Goal: Task Accomplishment & Management: Manage account settings

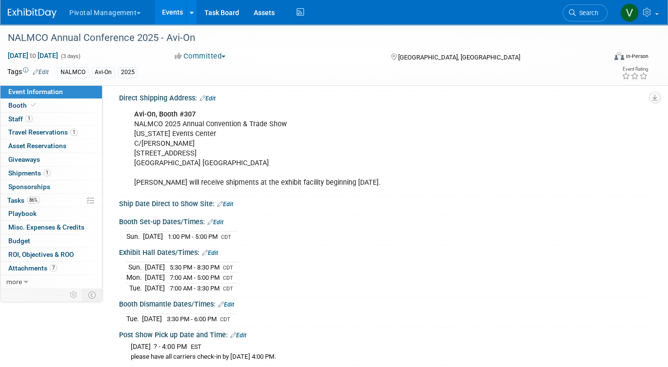
click at [183, 10] on link "Events" at bounding box center [173, 12] width 36 height 24
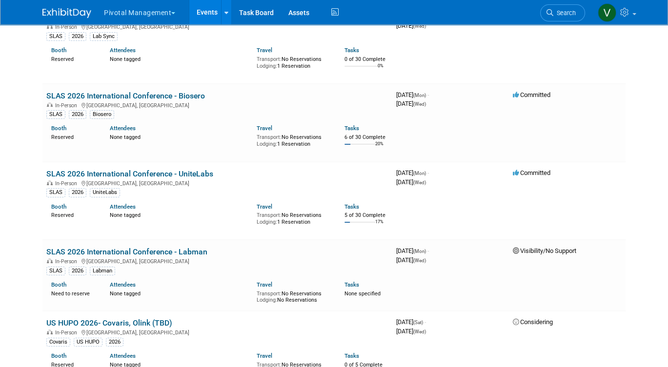
scroll to position [3151, 0]
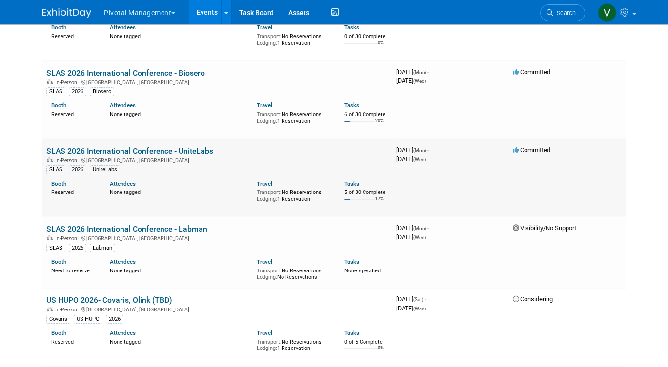
click at [119, 156] on link "SLAS 2026 International Conference - UniteLabs" at bounding box center [129, 150] width 167 height 9
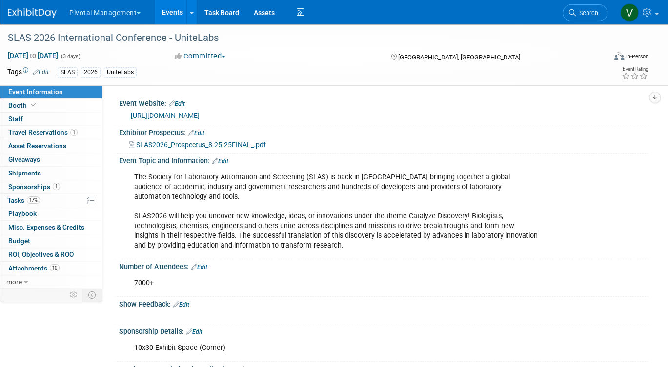
click at [216, 56] on button "Committed" at bounding box center [200, 56] width 58 height 10
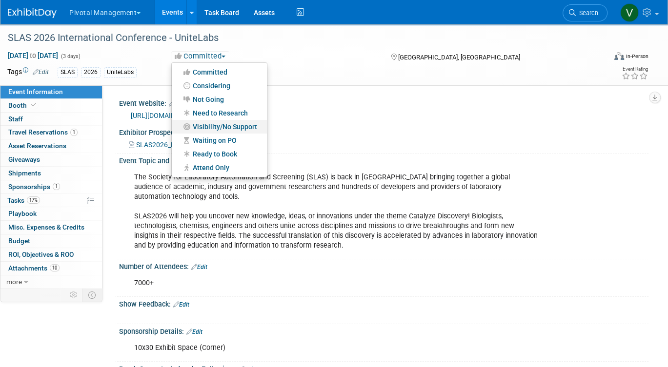
click at [212, 124] on link "Visibility/No Support" at bounding box center [219, 127] width 95 height 14
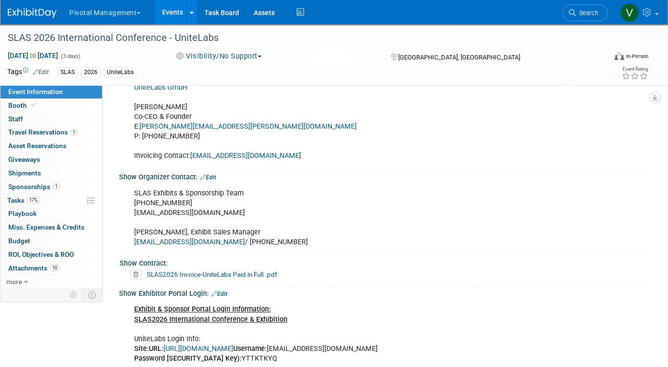
scroll to position [541, 0]
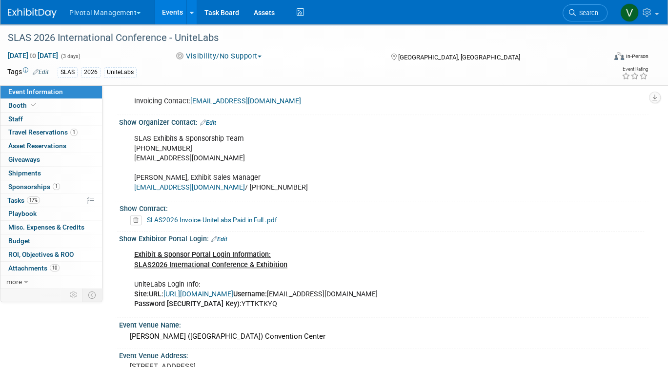
click at [195, 290] on link "https://www.conferenceharvester.com/harvester2expw/login.asp?EventKey=ANXMFLVZ" at bounding box center [198, 294] width 70 height 8
